Goal: Task Accomplishment & Management: Manage account settings

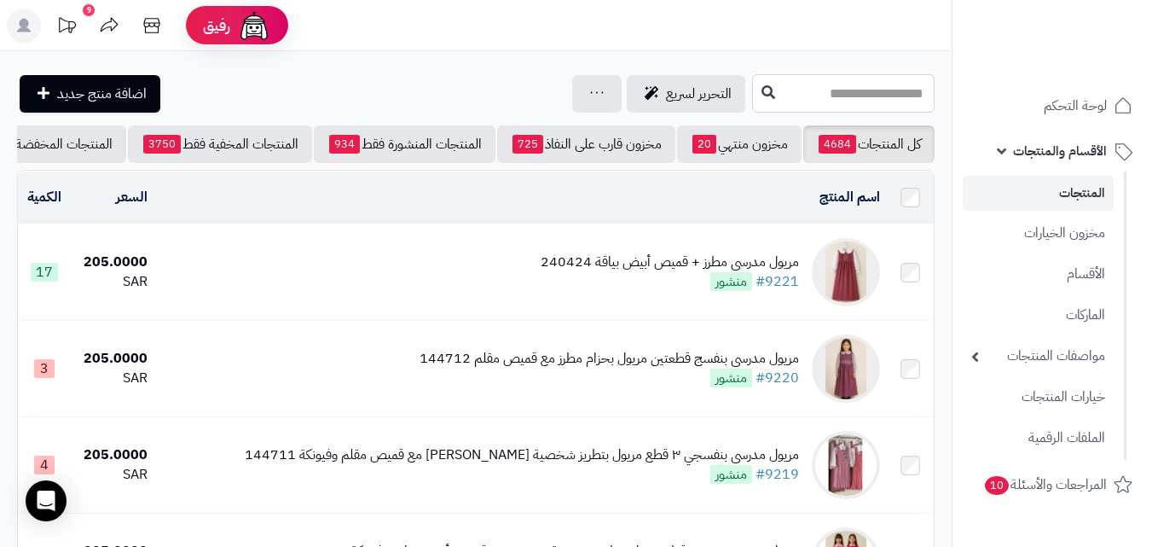
click at [840, 94] on input "text" at bounding box center [843, 93] width 183 height 38
type input "*"
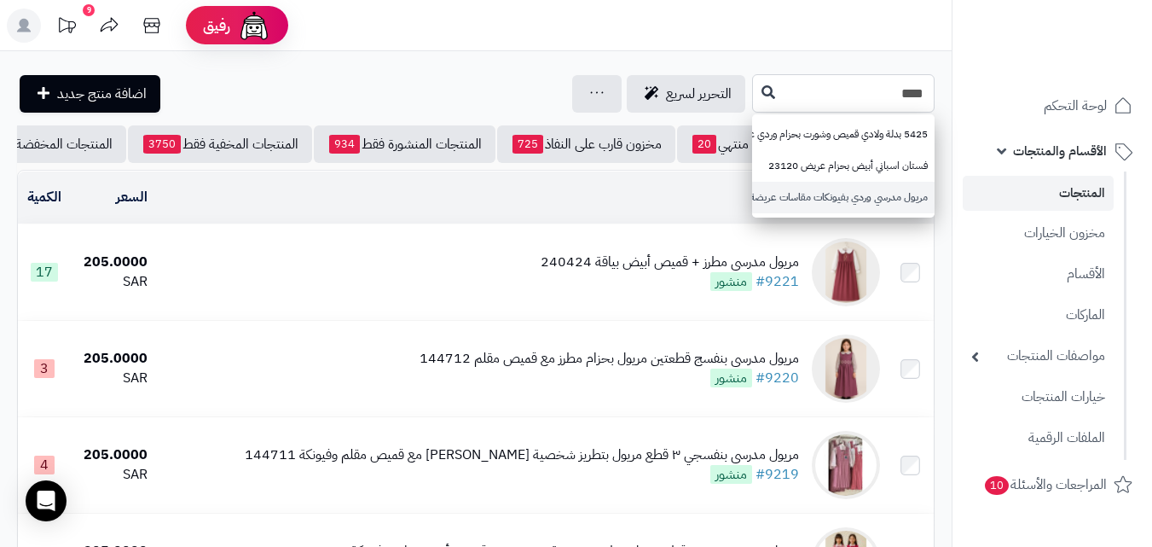
type input "****"
click at [807, 206] on link "مريول مدرسي وردي بفيونكات مقاسات عريضة 240420" at bounding box center [843, 198] width 183 height 32
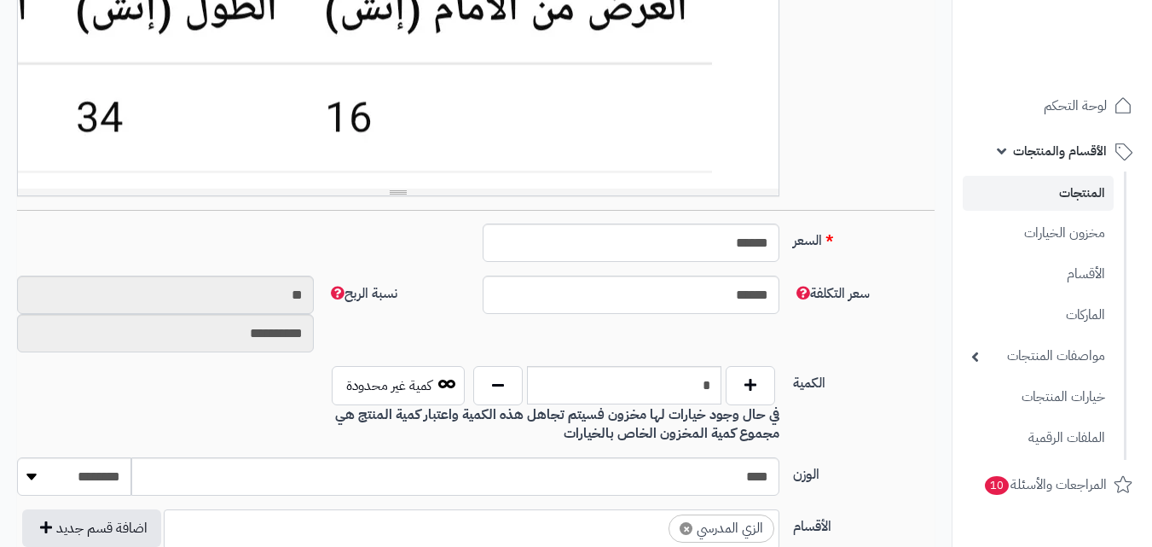
scroll to position [512, 0]
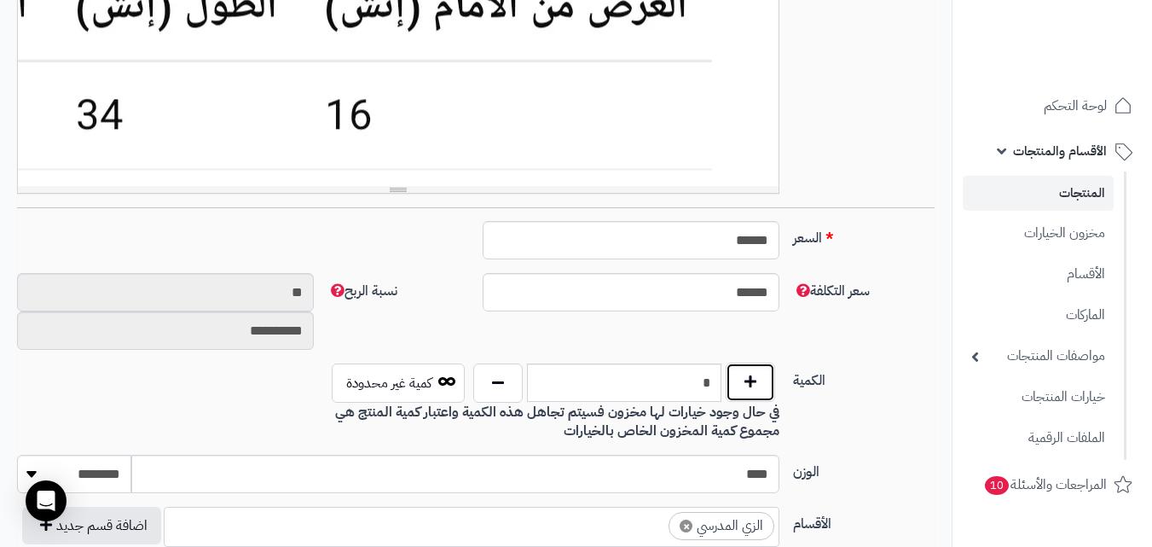
click at [769, 376] on button "button" at bounding box center [750, 382] width 49 height 39
type input "*"
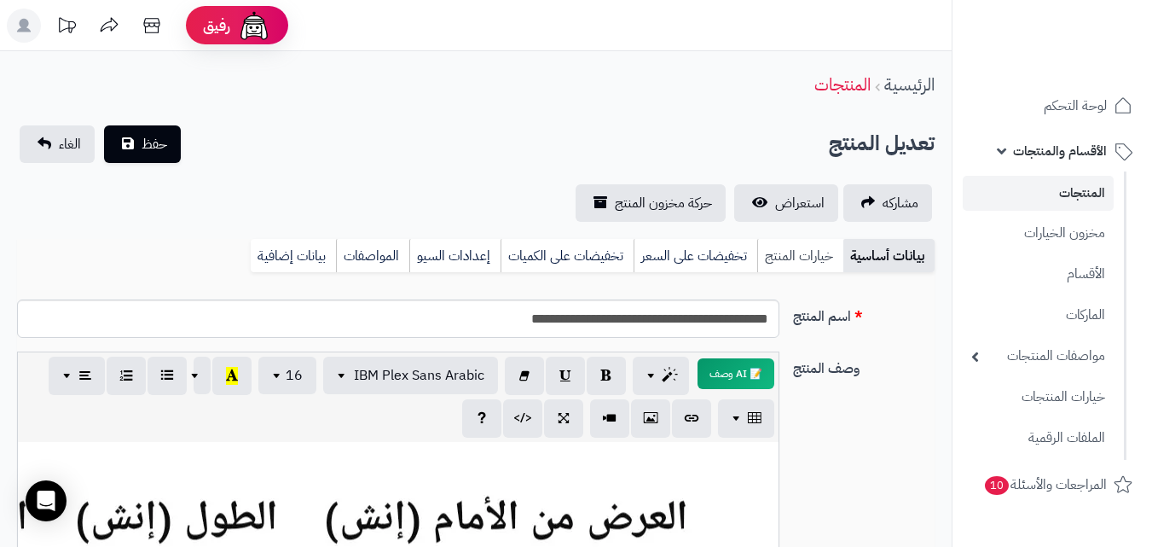
click at [800, 251] on link "خيارات المنتج" at bounding box center [800, 256] width 86 height 34
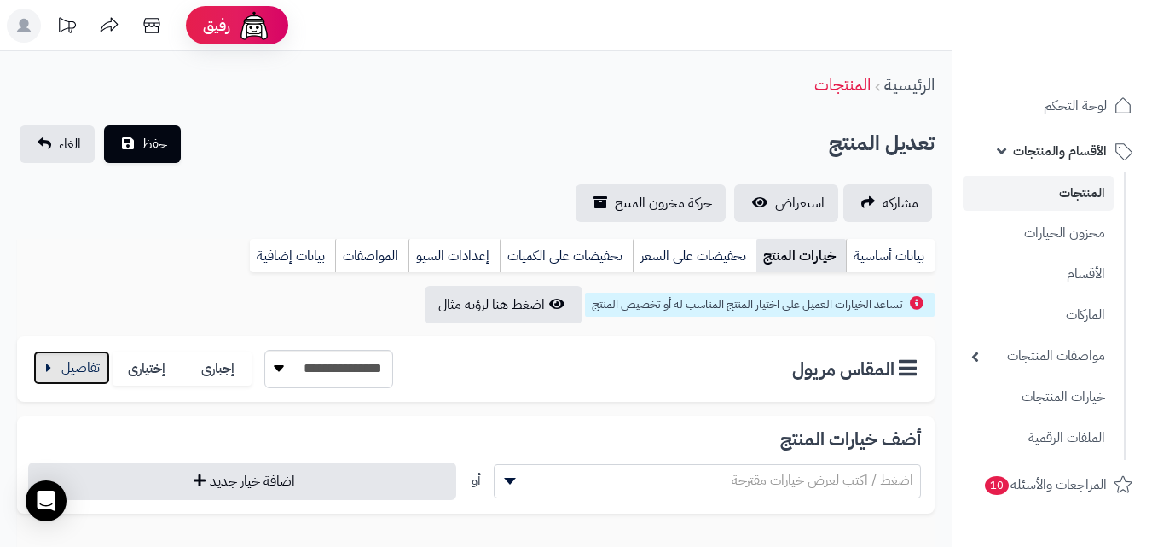
click at [67, 365] on button "button" at bounding box center [71, 368] width 77 height 34
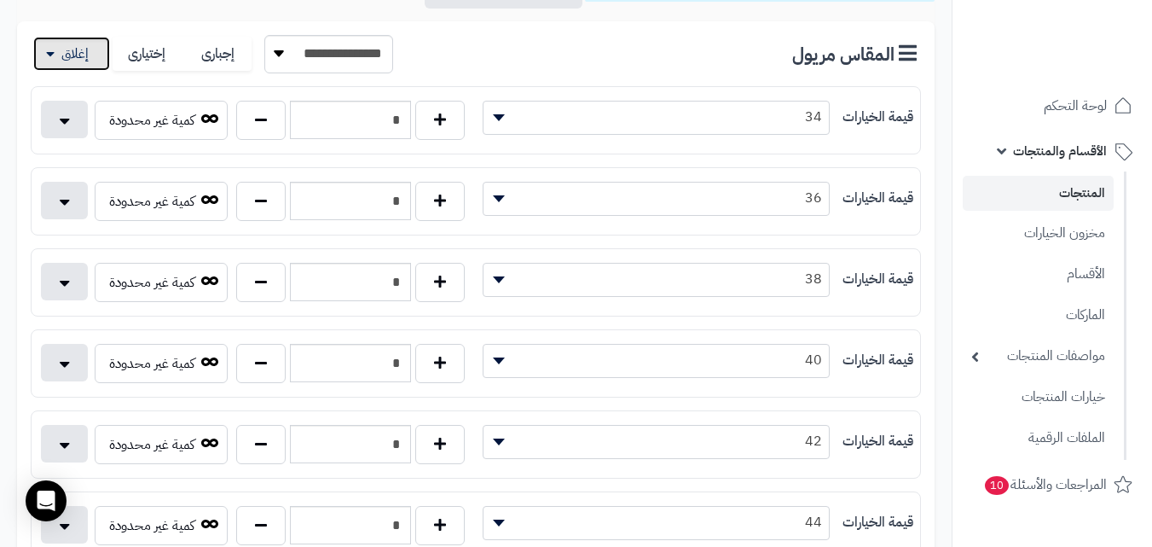
scroll to position [341, 0]
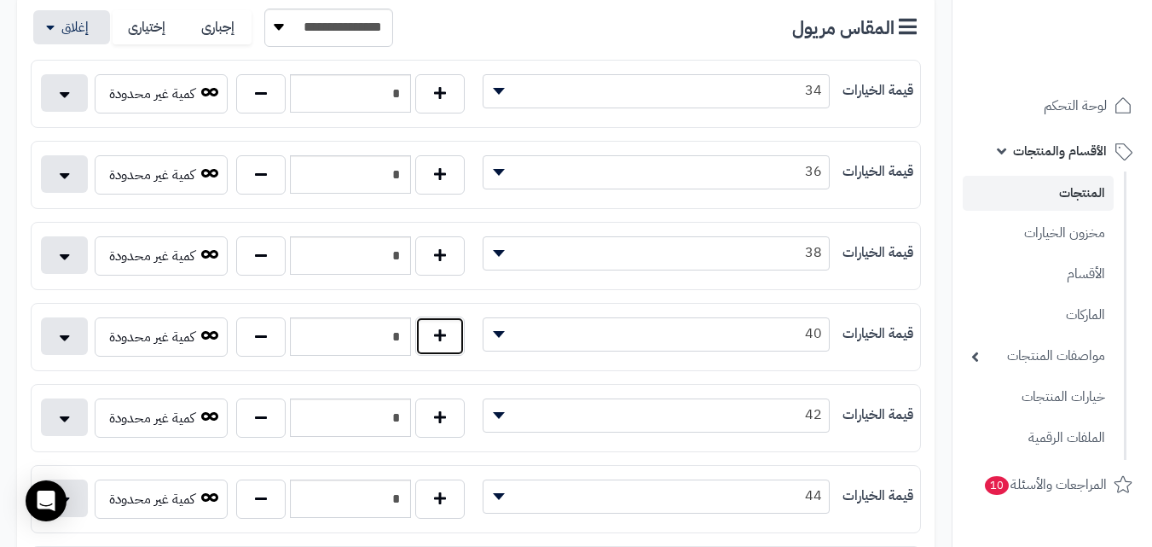
click at [438, 346] on button "button" at bounding box center [439, 335] width 49 height 39
type input "*"
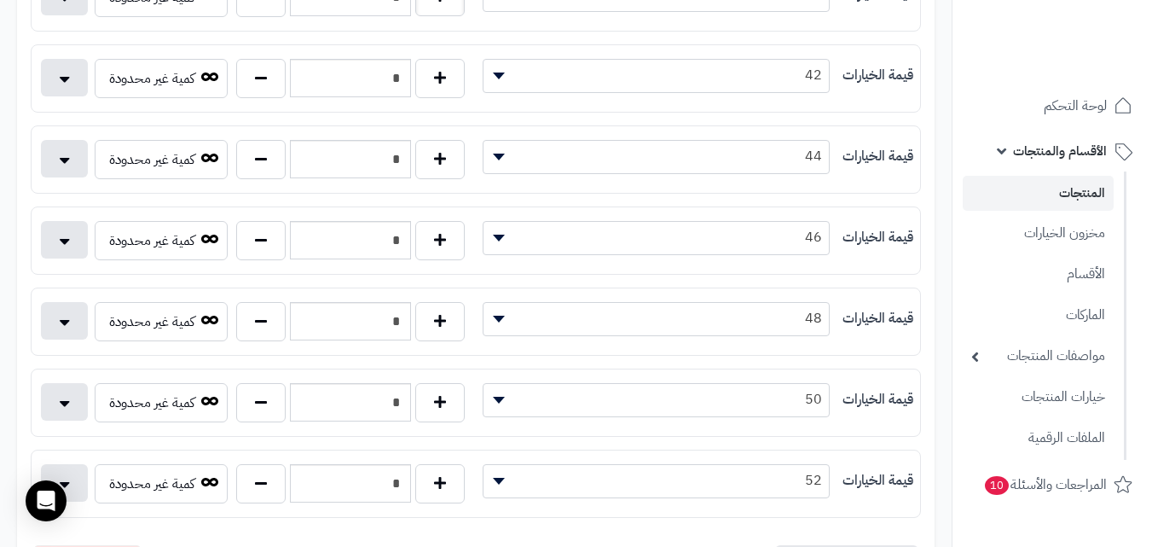
scroll to position [682, 0]
click at [445, 404] on button "button" at bounding box center [439, 399] width 49 height 39
type input "*"
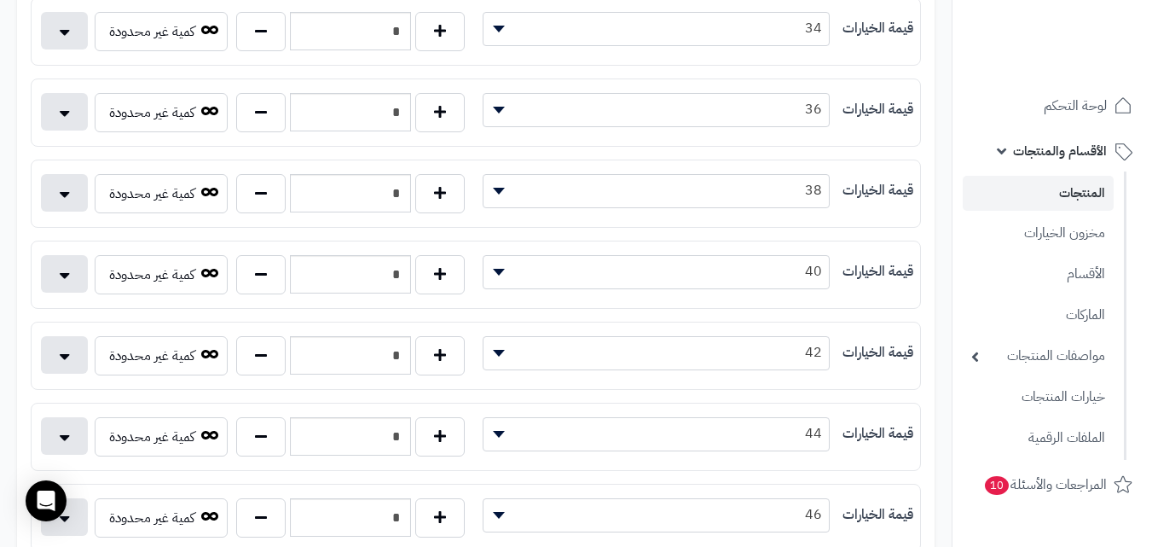
scroll to position [0, 0]
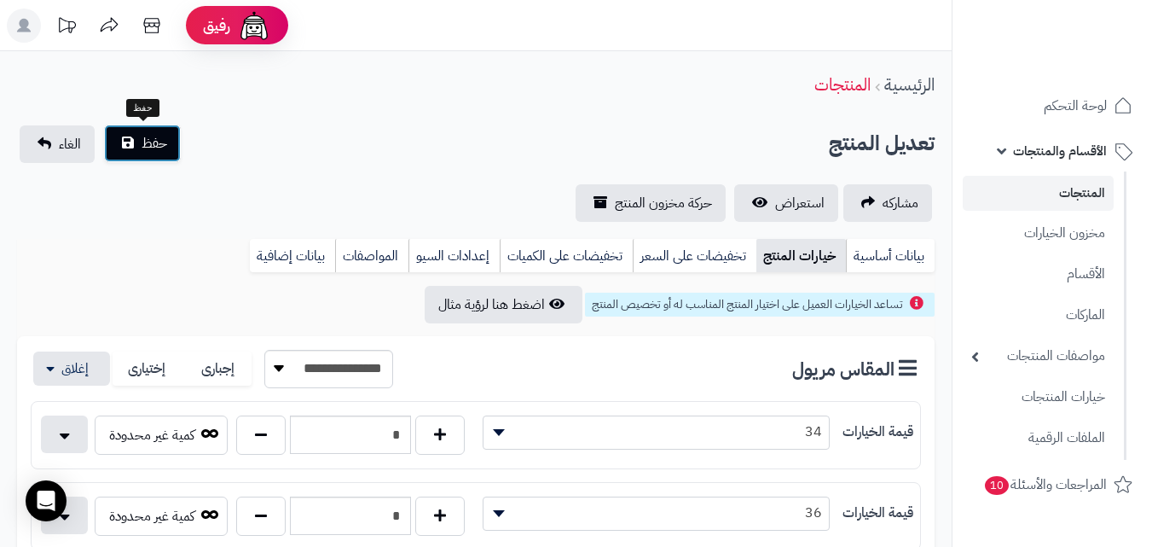
click at [160, 154] on button "حفظ" at bounding box center [142, 144] width 77 height 38
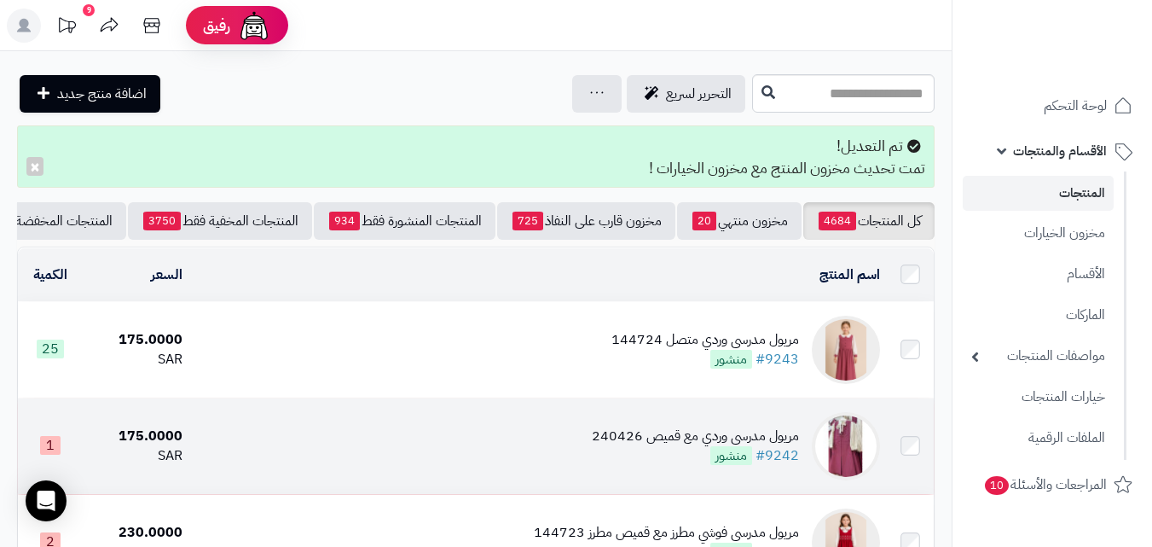
click at [842, 451] on img at bounding box center [846, 446] width 68 height 68
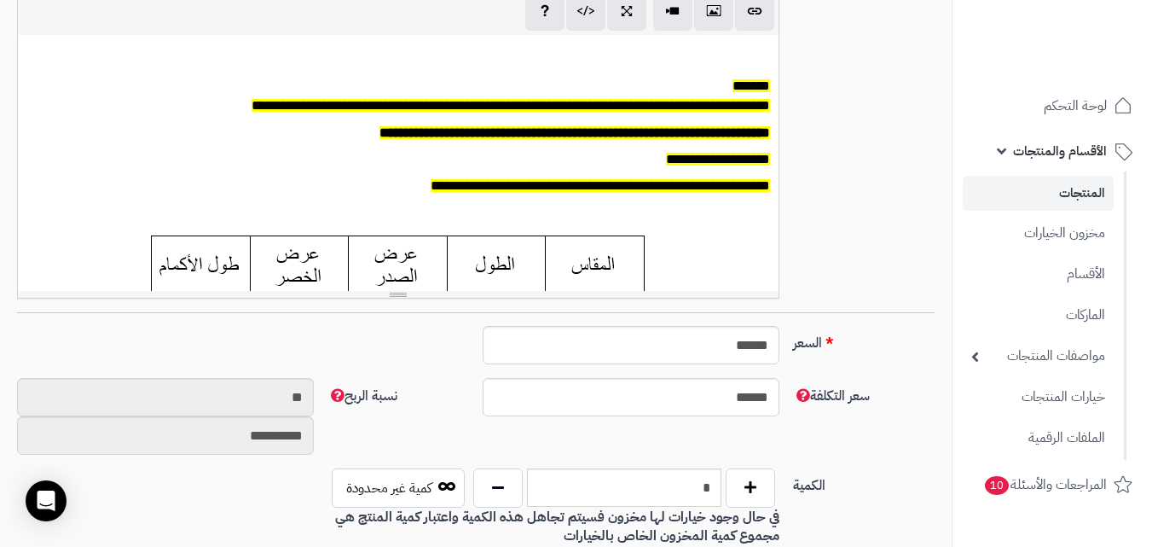
scroll to position [512, 0]
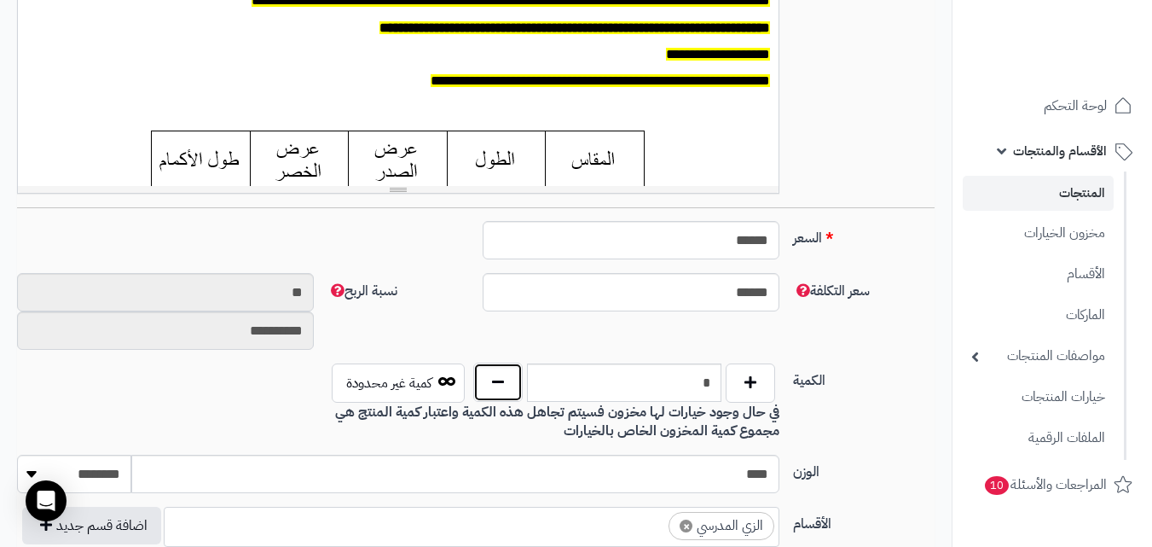
click at [502, 390] on button "button" at bounding box center [497, 382] width 49 height 39
type input "*"
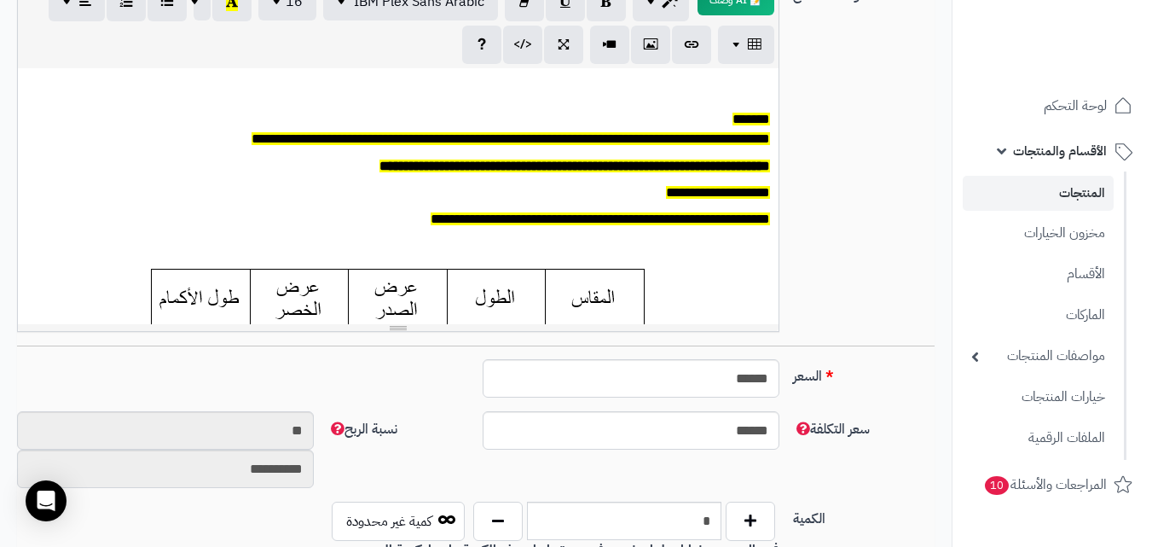
scroll to position [85, 0]
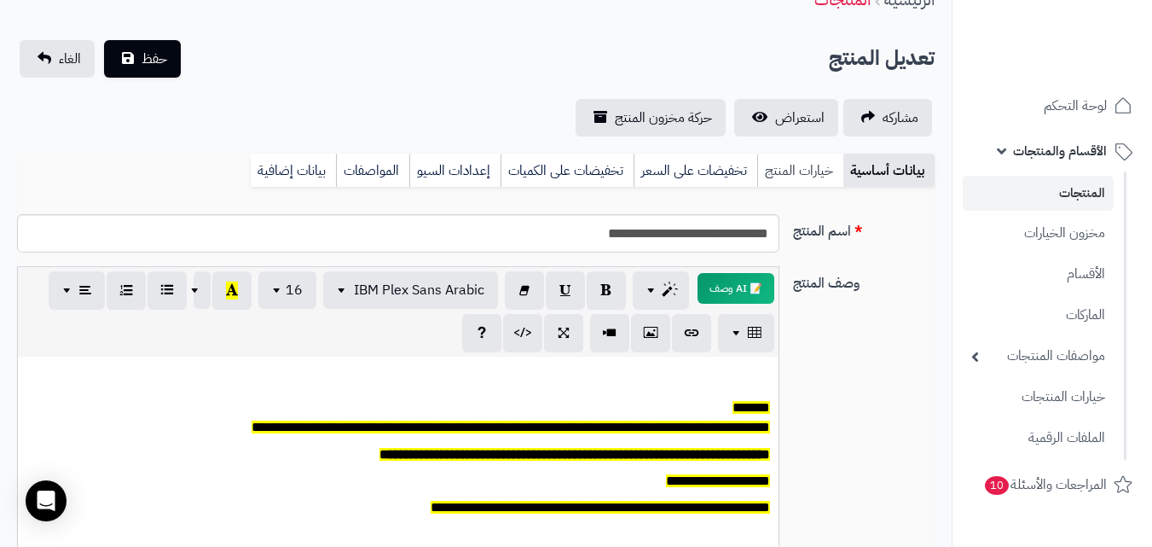
click at [790, 162] on link "خيارات المنتج" at bounding box center [800, 171] width 86 height 34
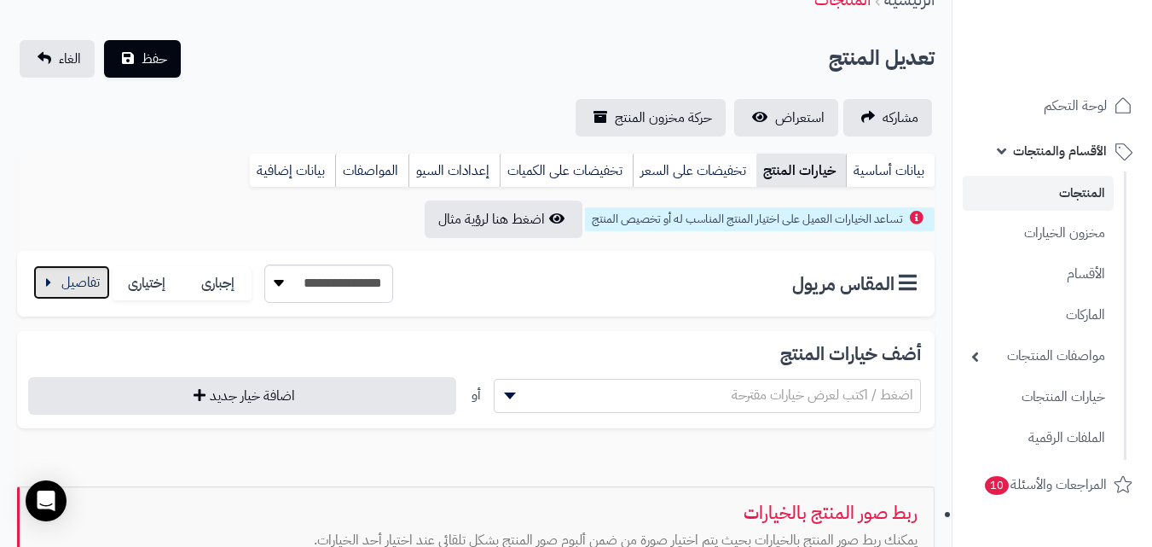
click at [78, 292] on button "button" at bounding box center [71, 282] width 77 height 34
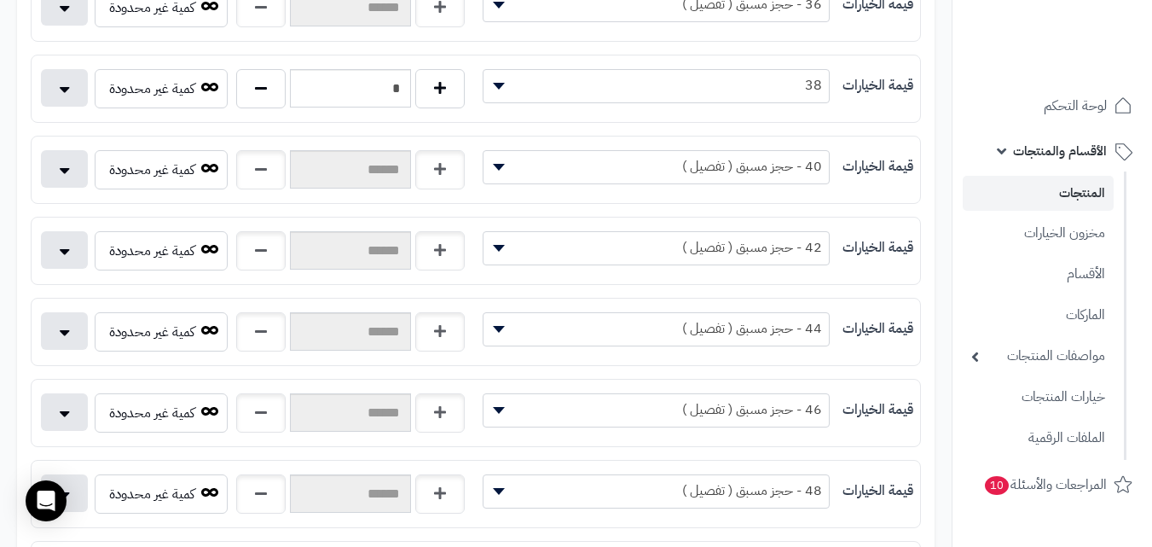
scroll to position [427, 0]
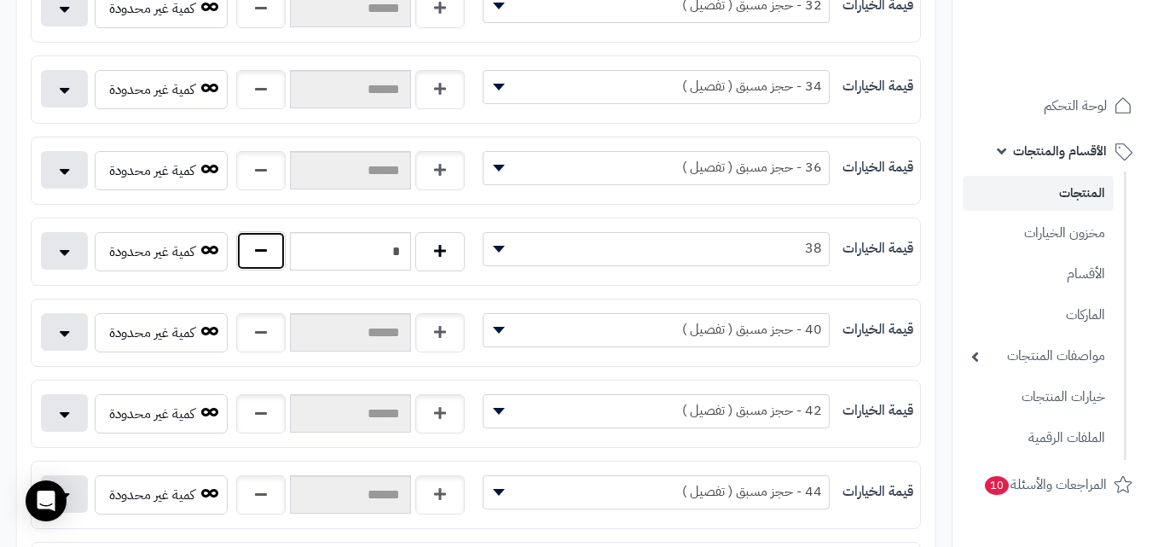
click at [258, 266] on button "button" at bounding box center [260, 250] width 49 height 39
type input "*"
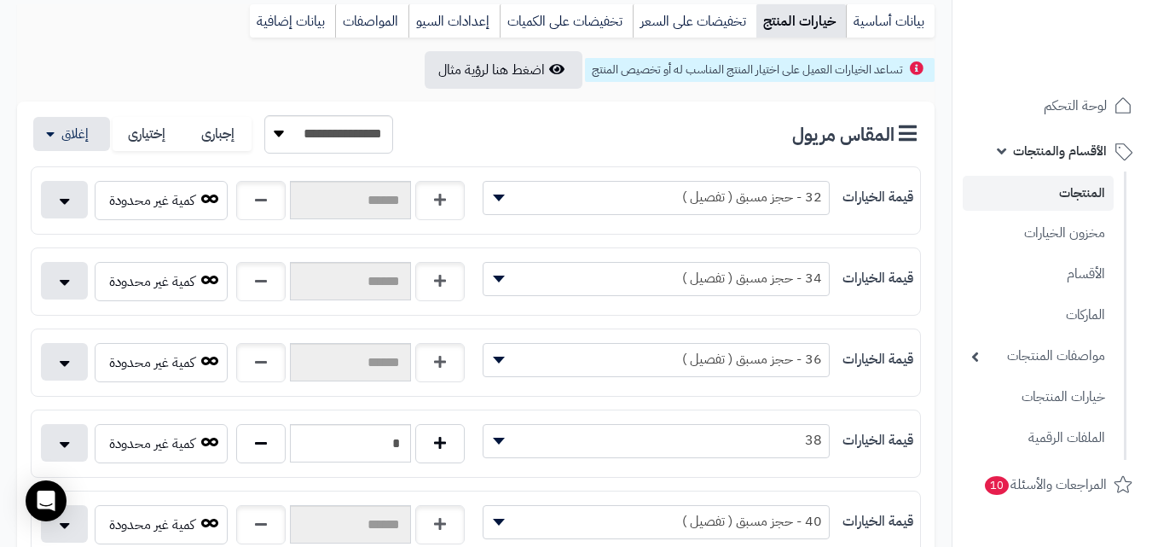
scroll to position [0, 0]
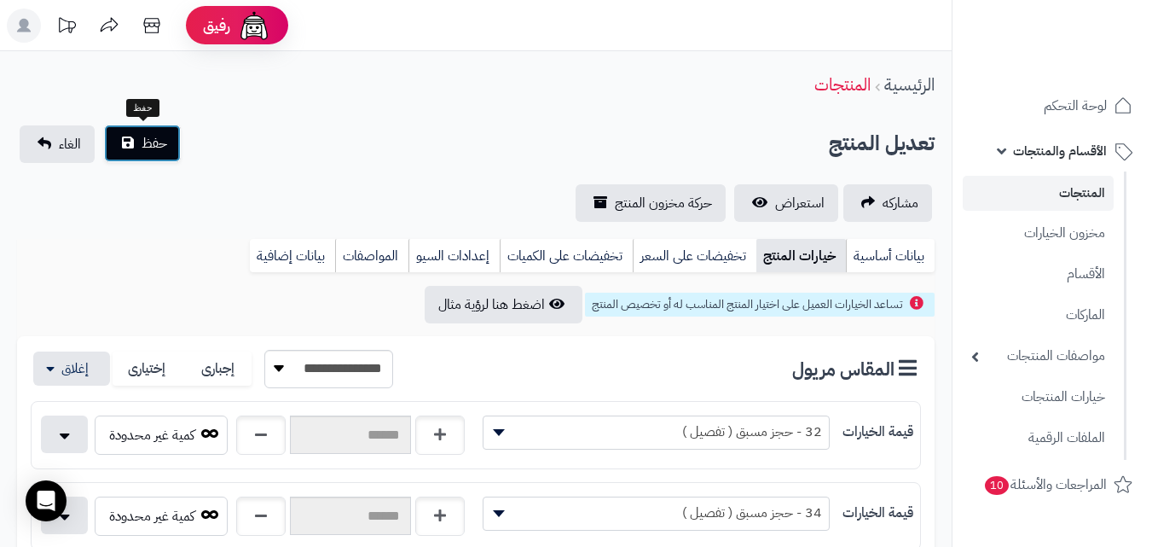
click at [146, 149] on span "حفظ" at bounding box center [155, 143] width 26 height 20
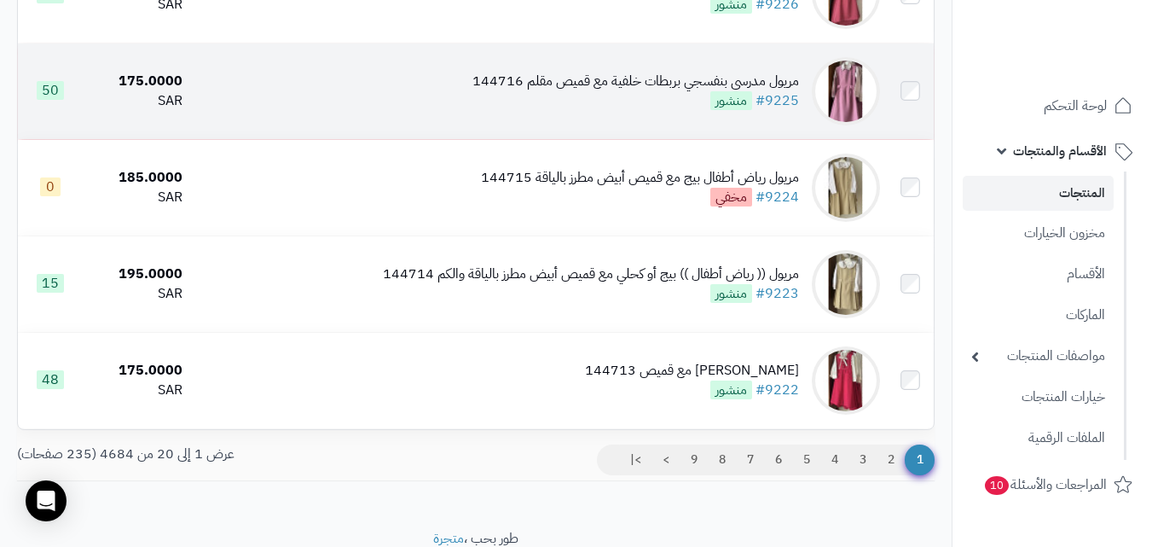
scroll to position [1878, 0]
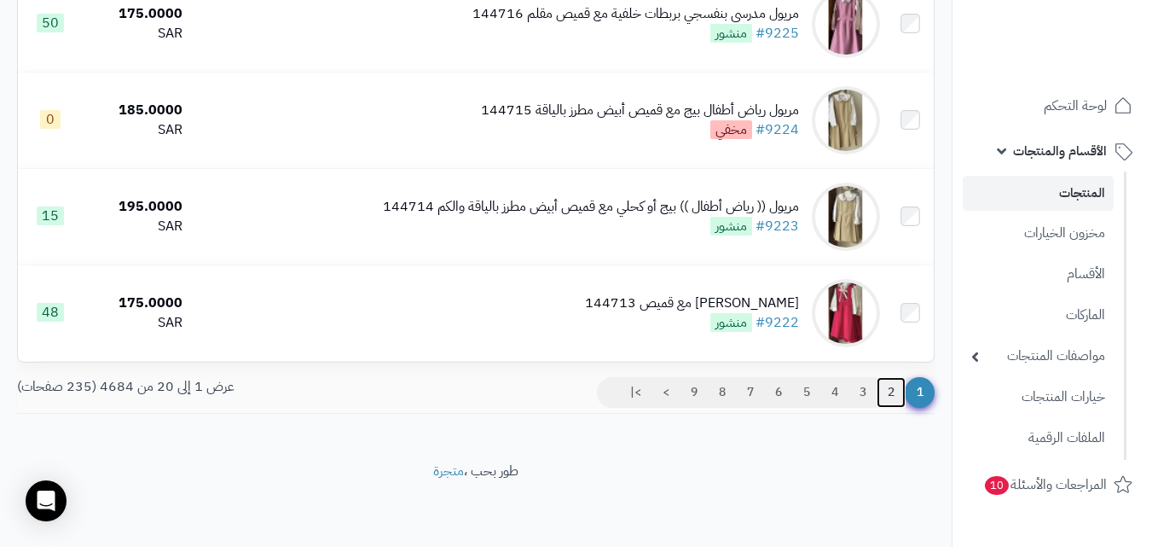
click at [886, 392] on link "2" at bounding box center [891, 392] width 29 height 31
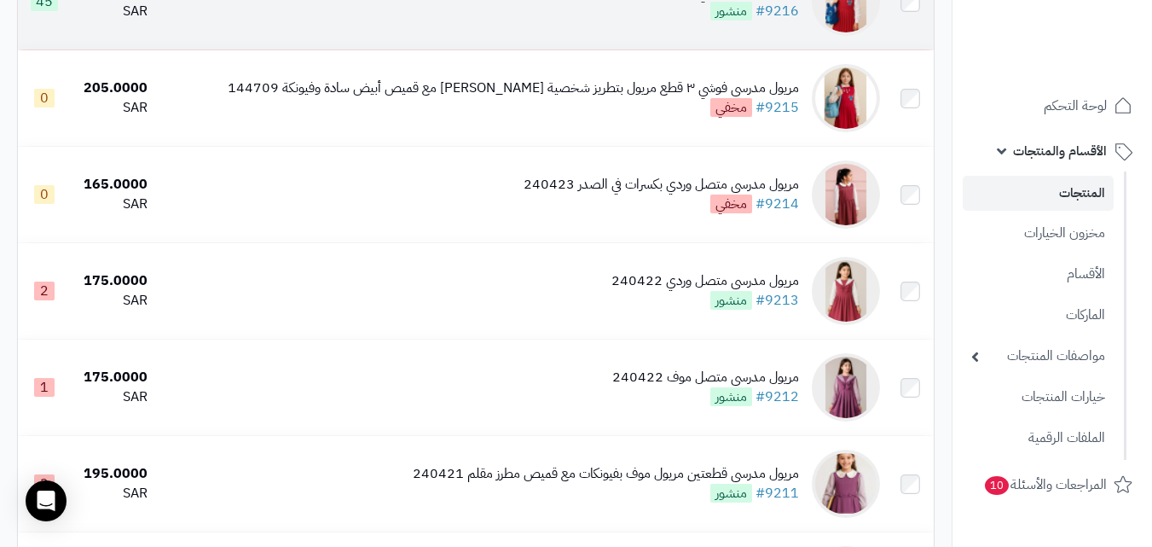
scroll to position [768, 0]
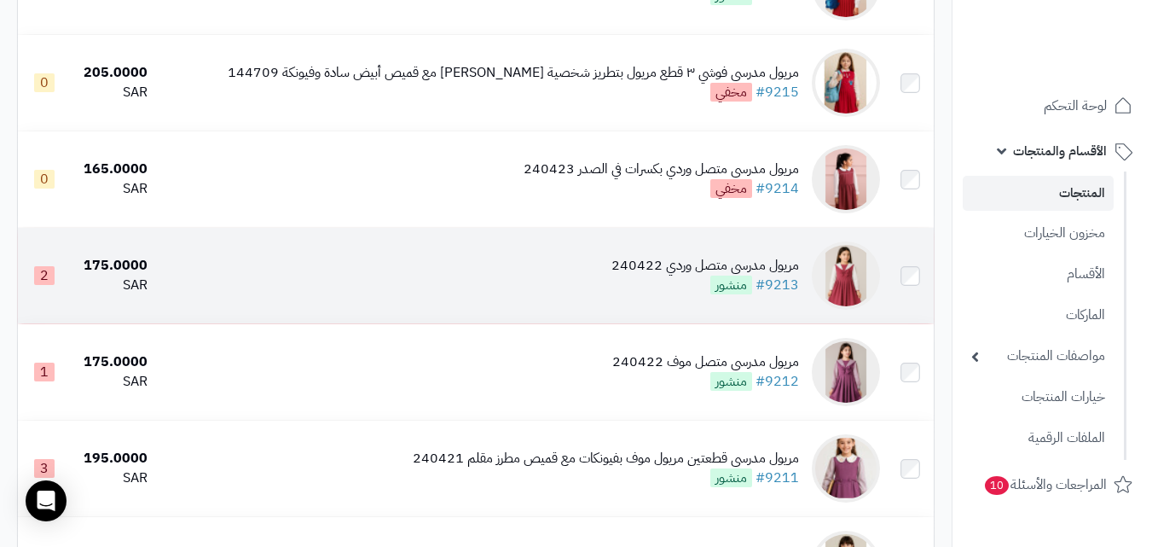
click at [817, 287] on img at bounding box center [846, 275] width 68 height 68
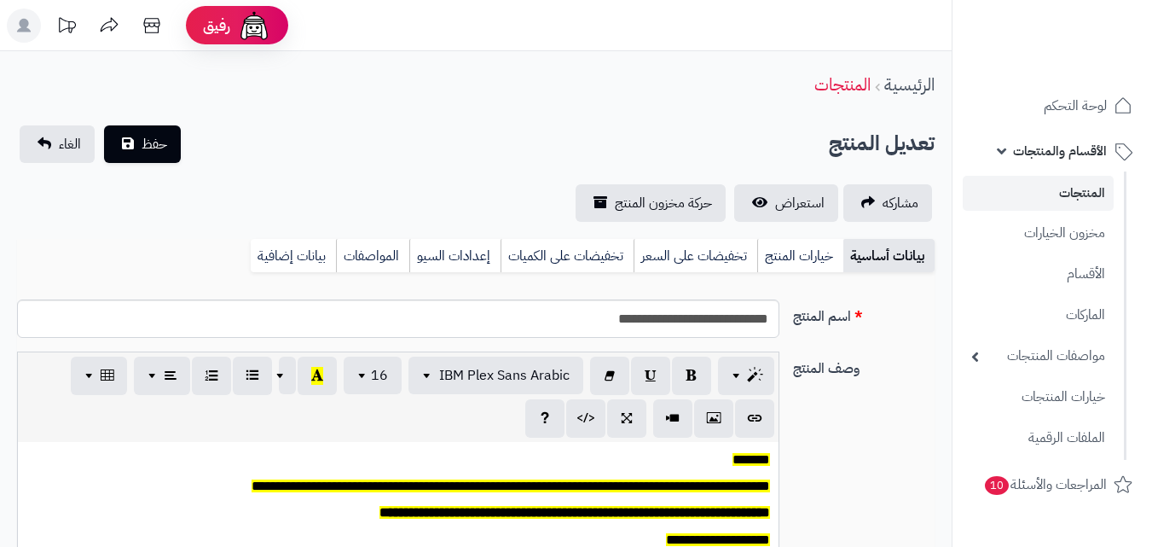
scroll to position [512, 0]
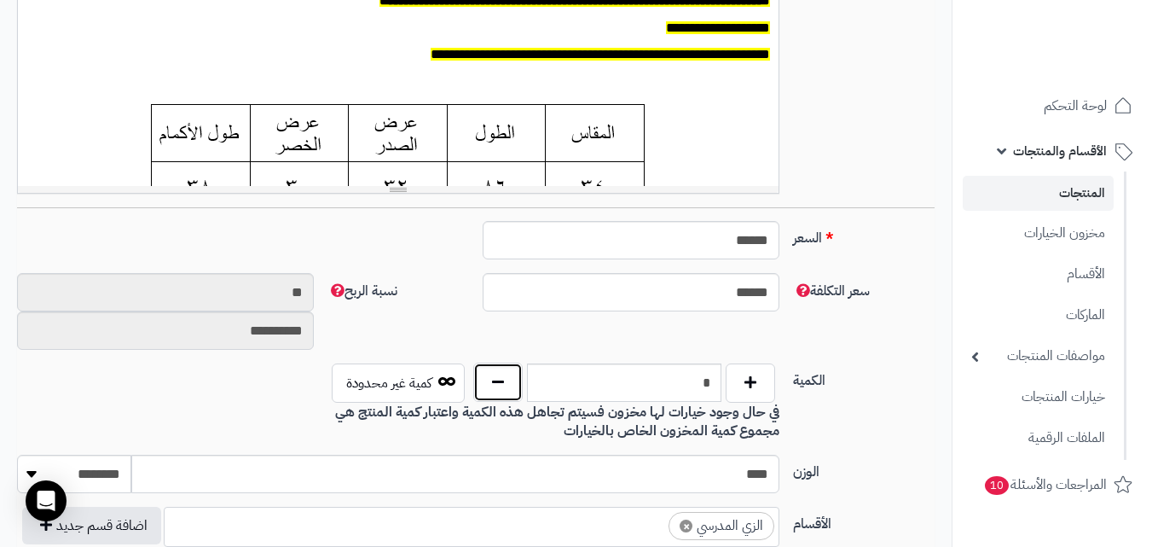
click at [514, 382] on button "button" at bounding box center [497, 382] width 49 height 39
type input "*"
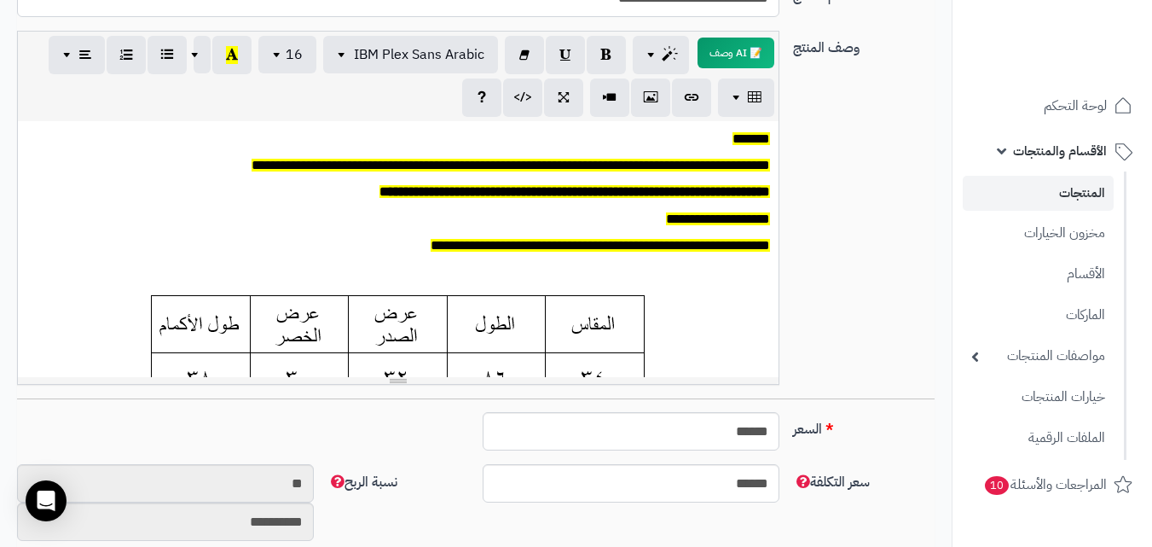
scroll to position [0, 0]
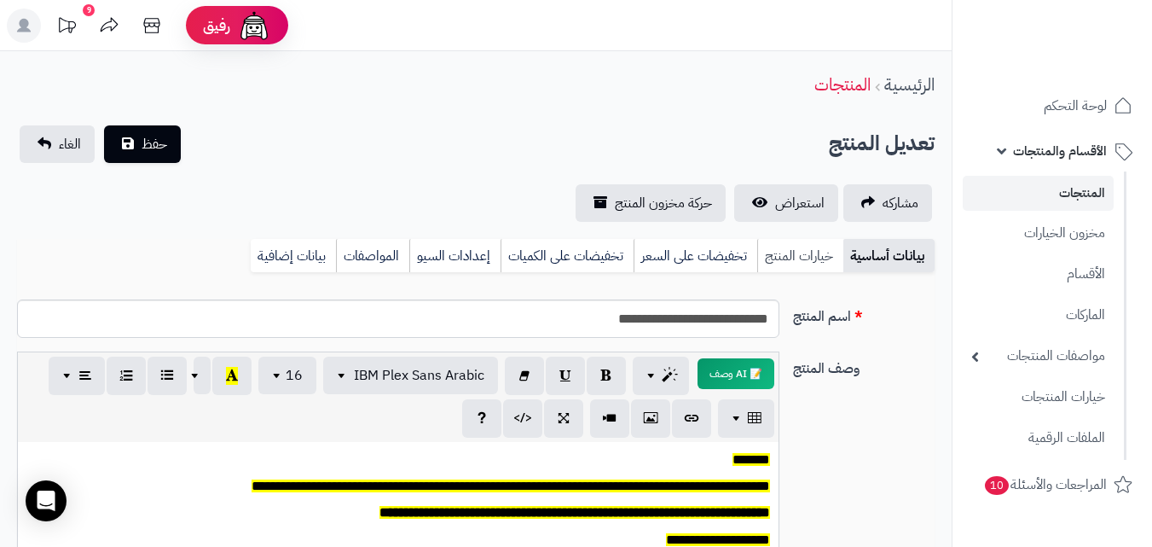
click at [787, 266] on link "خيارات المنتج" at bounding box center [800, 256] width 86 height 34
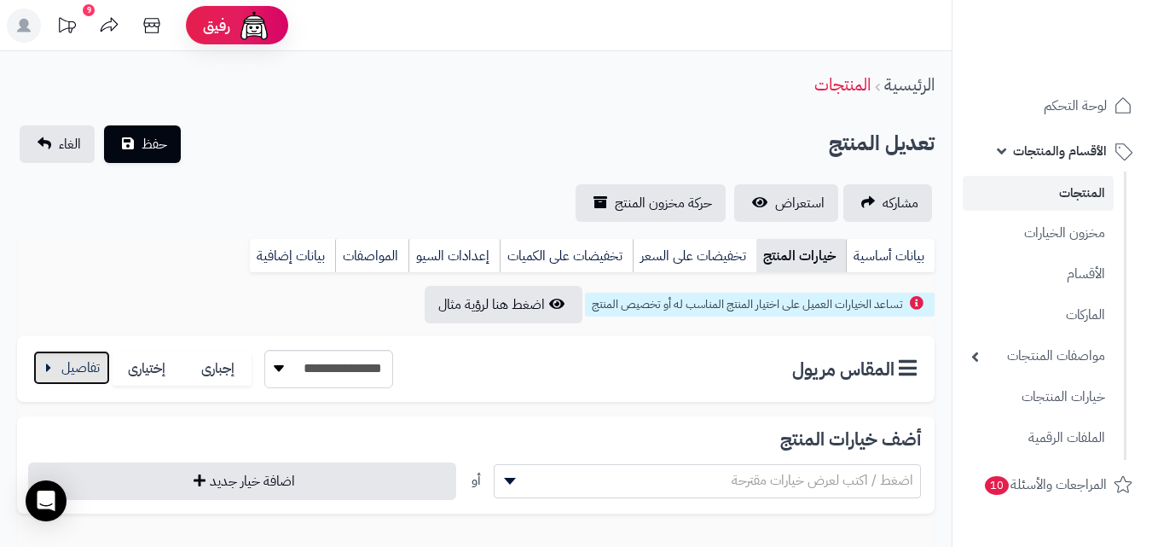
click at [90, 355] on button "button" at bounding box center [71, 368] width 77 height 34
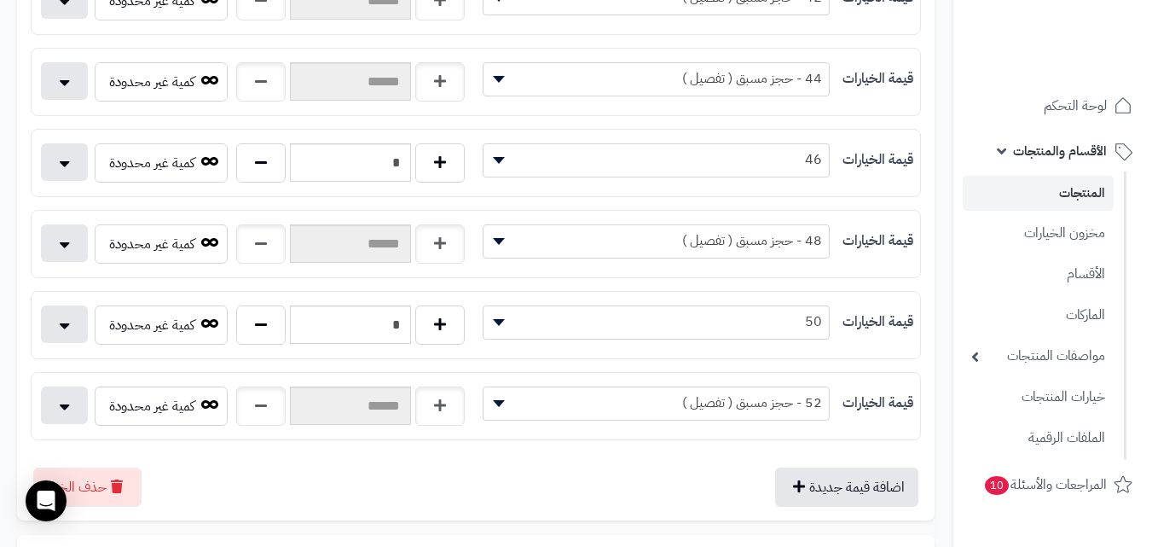
scroll to position [768, 0]
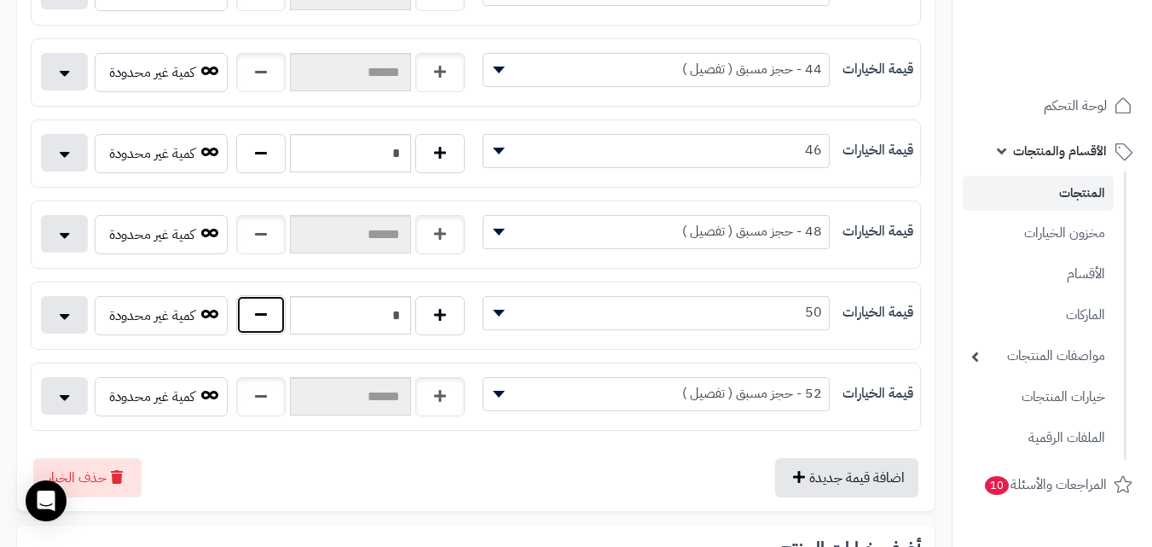
click at [264, 328] on button "button" at bounding box center [260, 314] width 49 height 39
type input "*"
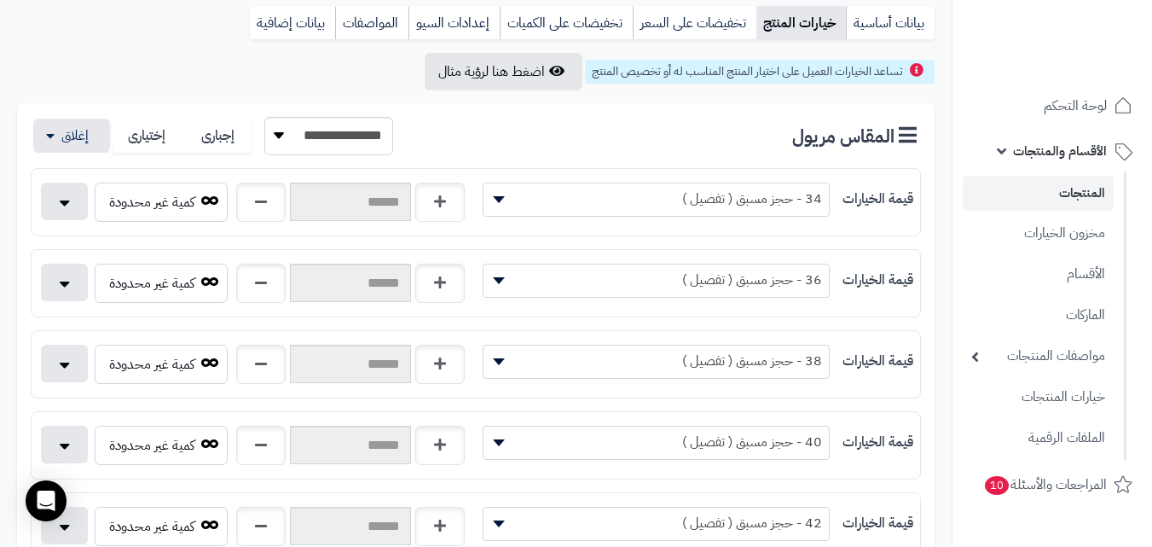
scroll to position [85, 0]
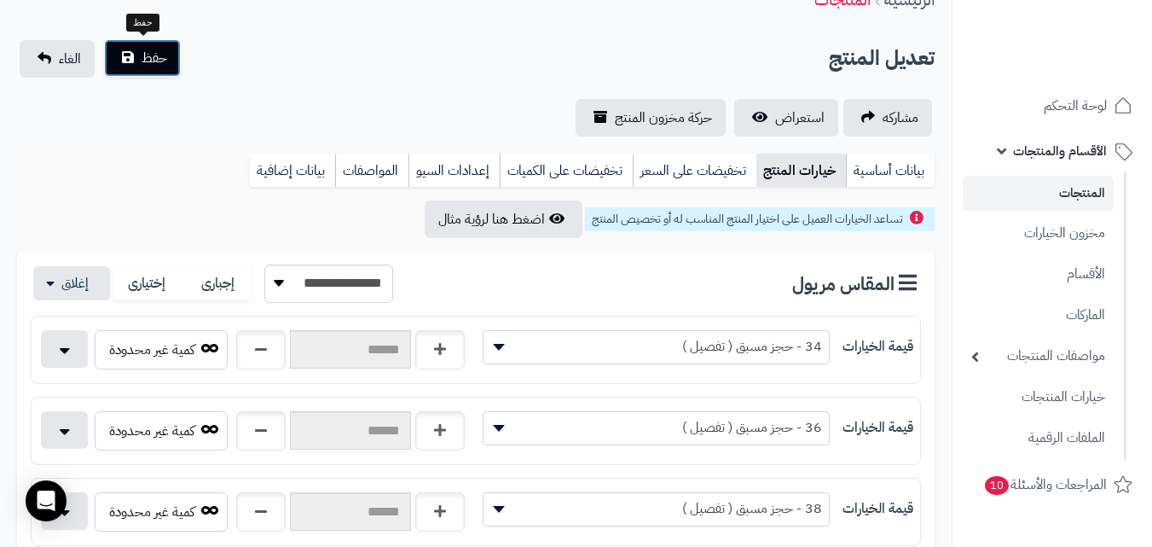
click at [150, 65] on span "حفظ" at bounding box center [155, 58] width 26 height 20
